Goal: Task Accomplishment & Management: Complete application form

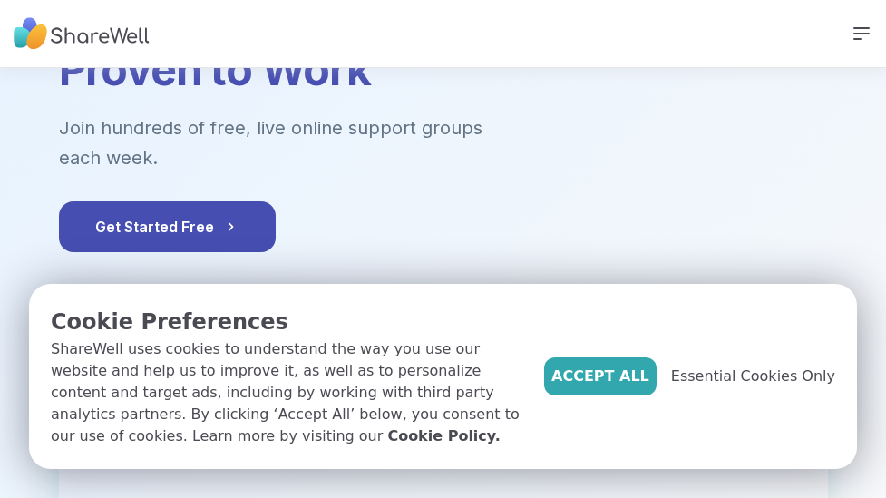
scroll to position [197, 0]
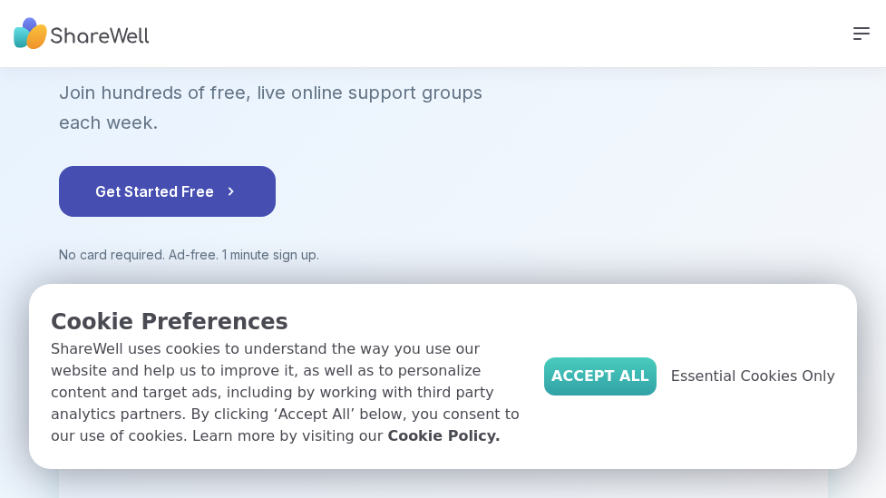
click at [637, 387] on span "Accept All" at bounding box center [601, 377] width 98 height 22
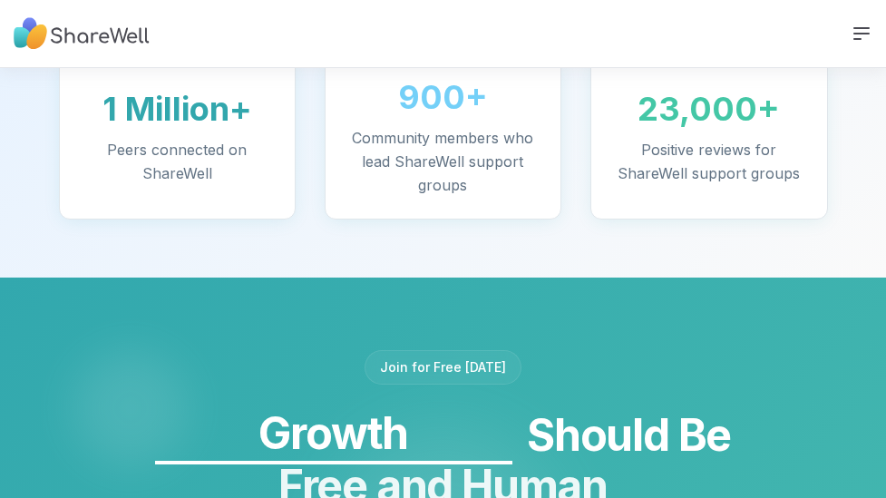
scroll to position [1743, 0]
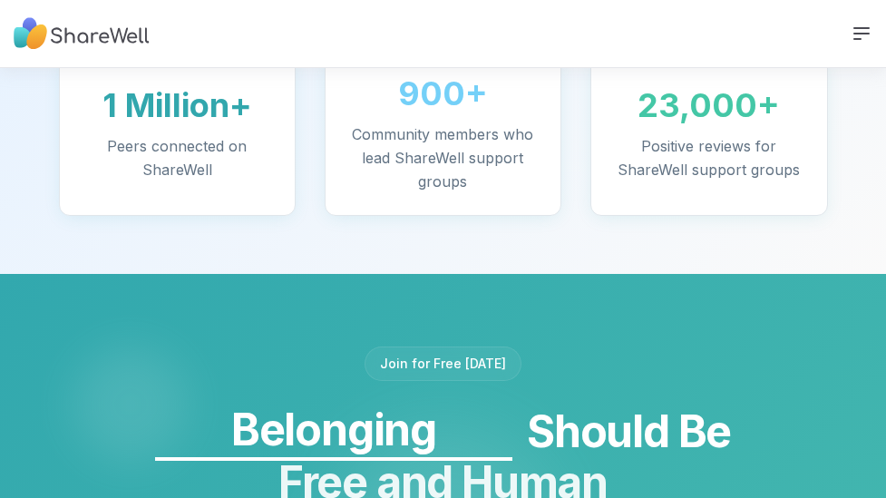
click at [448, 347] on div "Join for Free [DATE]" at bounding box center [443, 364] width 157 height 34
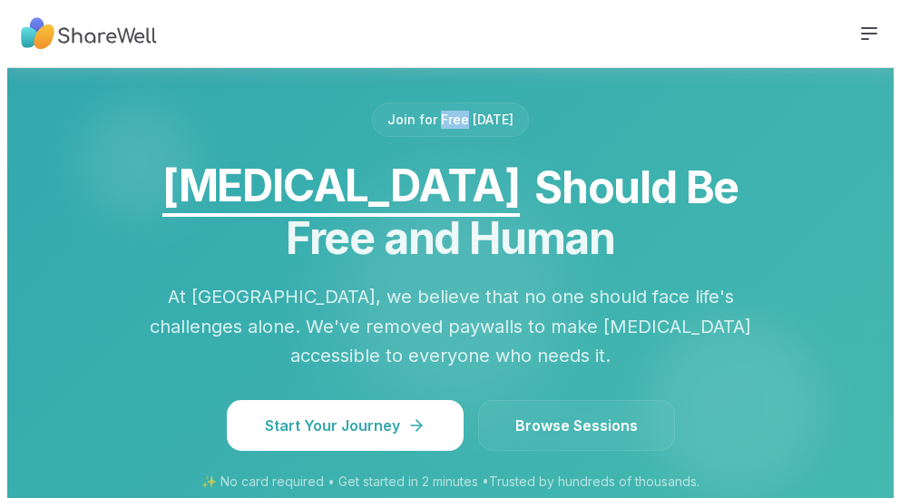
scroll to position [2071, 0]
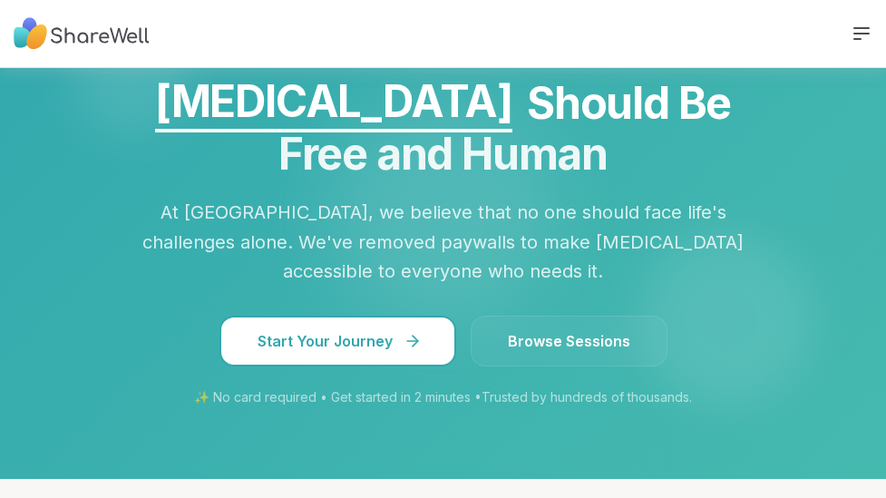
click at [401, 330] on span "Start Your Journey" at bounding box center [338, 341] width 161 height 22
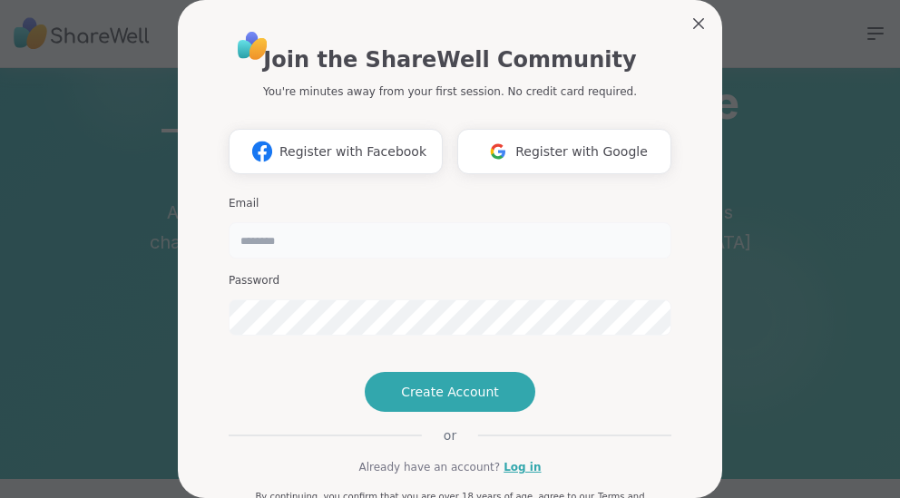
click at [263, 244] on input "email" at bounding box center [450, 240] width 443 height 36
type input "**********"
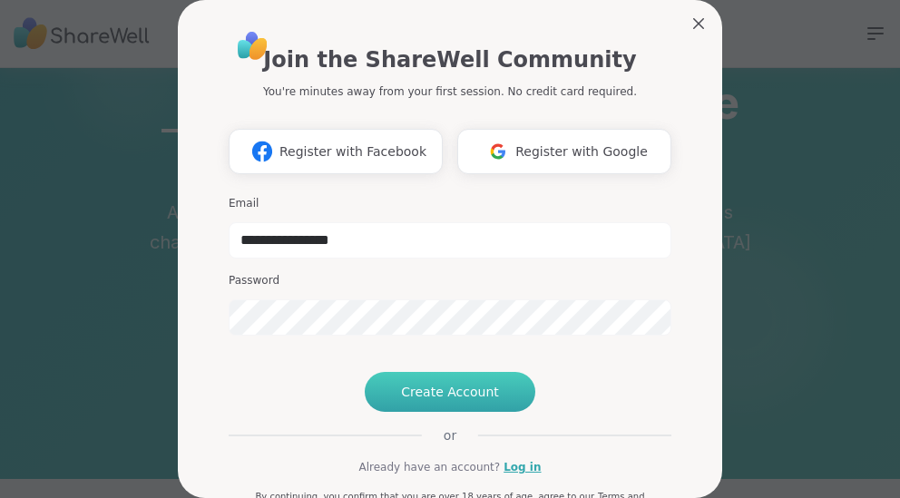
click at [424, 412] on button "Create Account" at bounding box center [450, 392] width 171 height 40
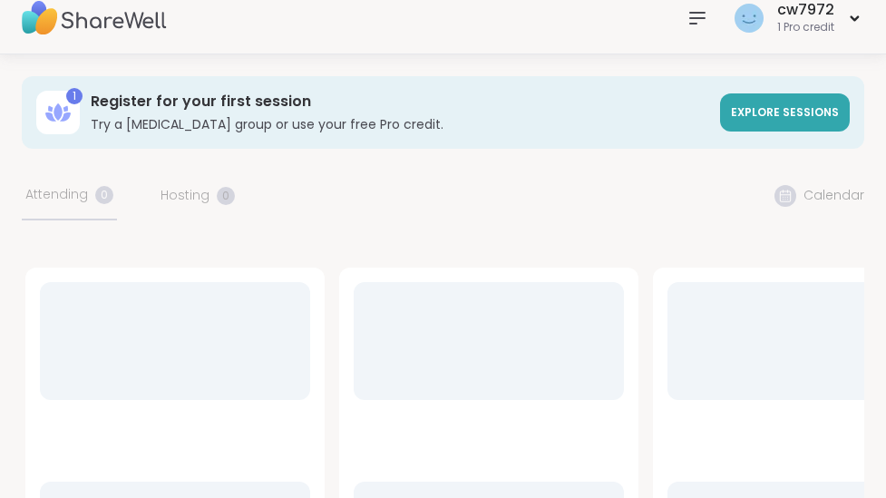
scroll to position [2010, 0]
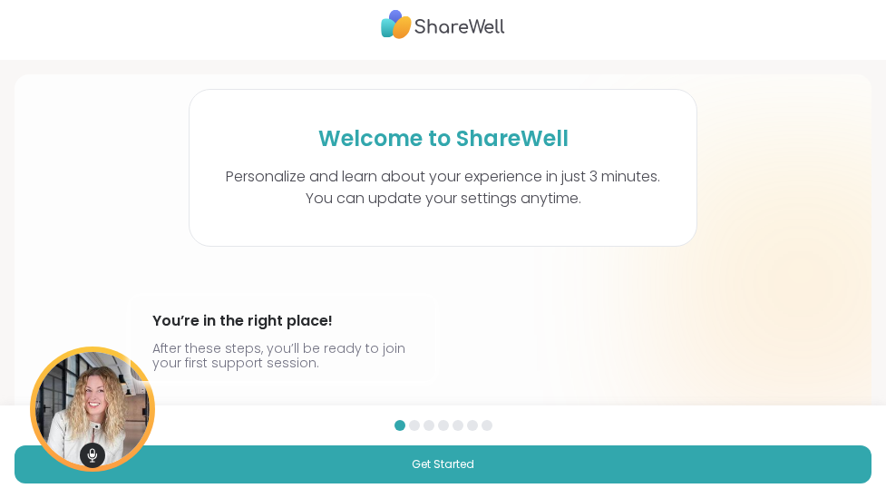
scroll to position [157, 0]
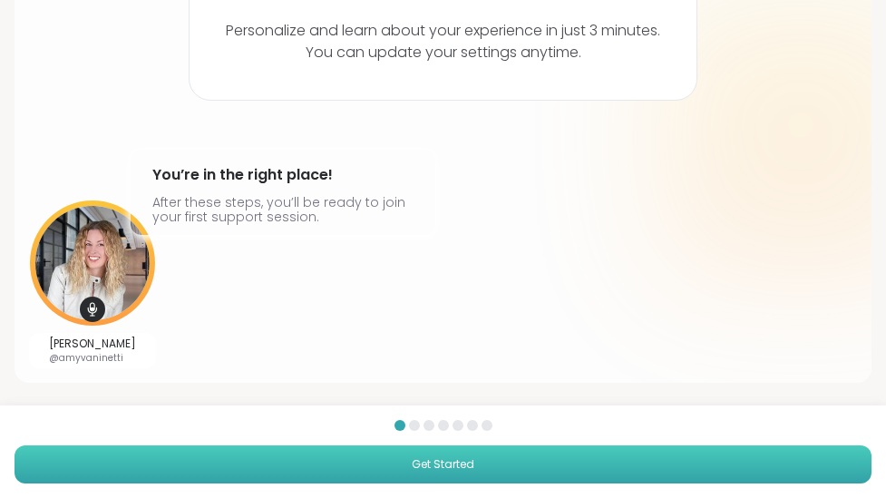
click at [441, 465] on span "Get Started" at bounding box center [443, 464] width 63 height 16
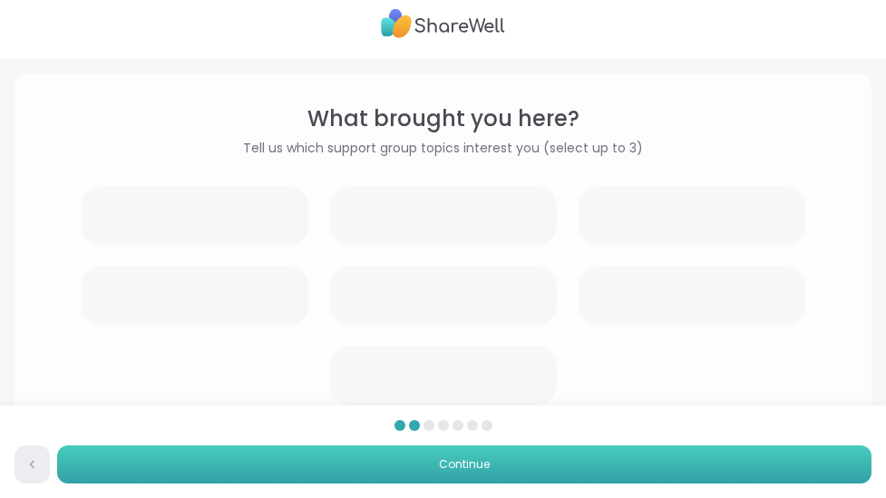
scroll to position [0, 0]
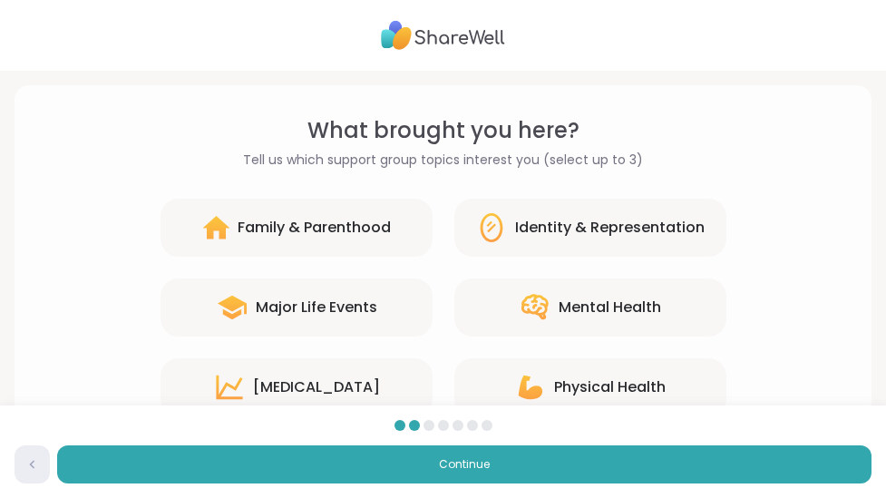
click at [577, 305] on div "Mental Health" at bounding box center [610, 308] width 103 height 22
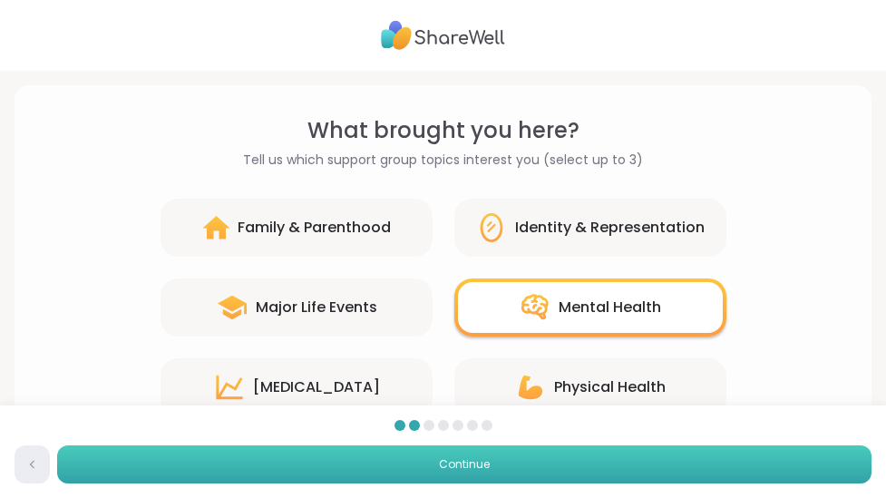
click at [471, 474] on button "Continue" at bounding box center [464, 464] width 815 height 38
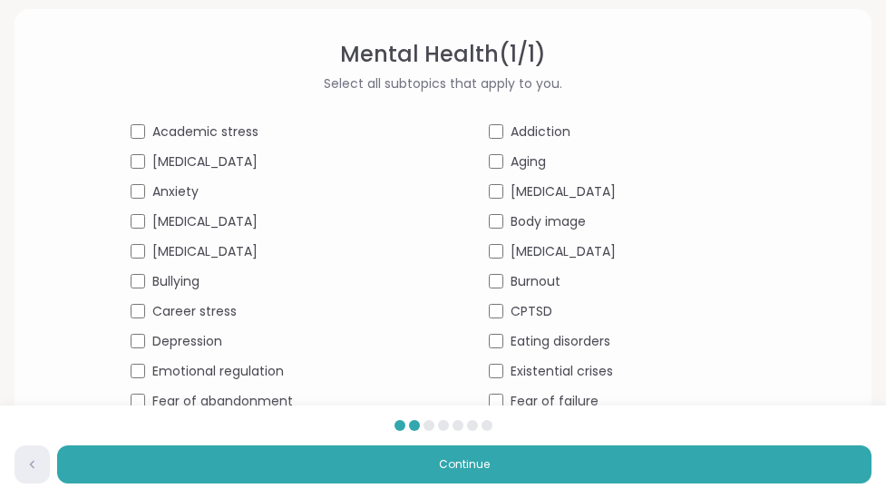
scroll to position [77, 0]
